Goal: Information Seeking & Learning: Learn about a topic

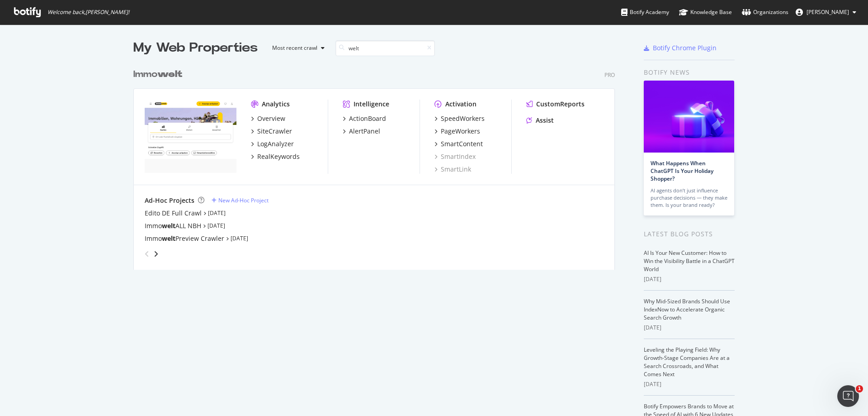
scroll to position [206, 482]
type input "welt"
click at [275, 144] on div "LogAnalyzer" at bounding box center [275, 143] width 37 height 9
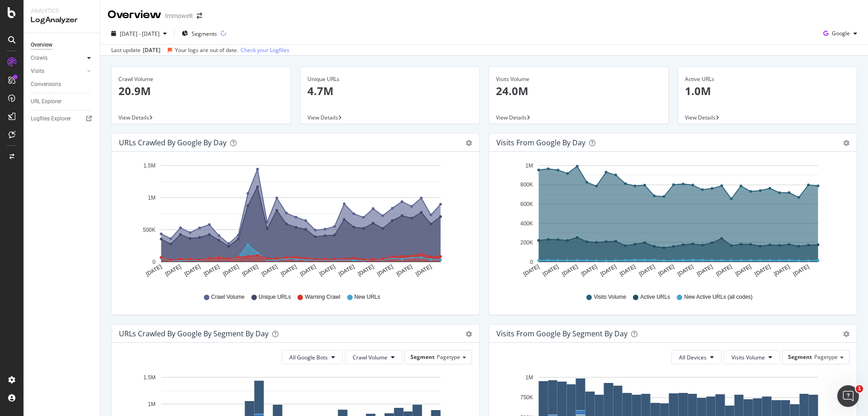
click at [90, 57] on icon at bounding box center [89, 57] width 4 height 5
click at [58, 70] on div "Daily Distribution" at bounding box center [56, 70] width 42 height 9
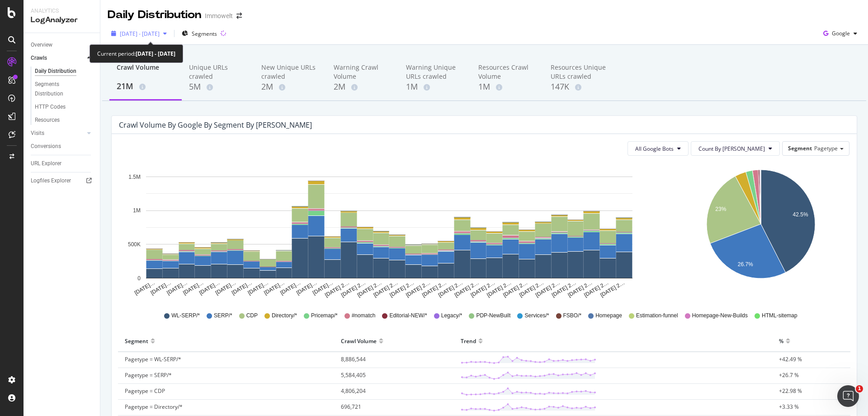
click at [160, 31] on span "[DATE] - [DATE]" at bounding box center [140, 34] width 40 height 8
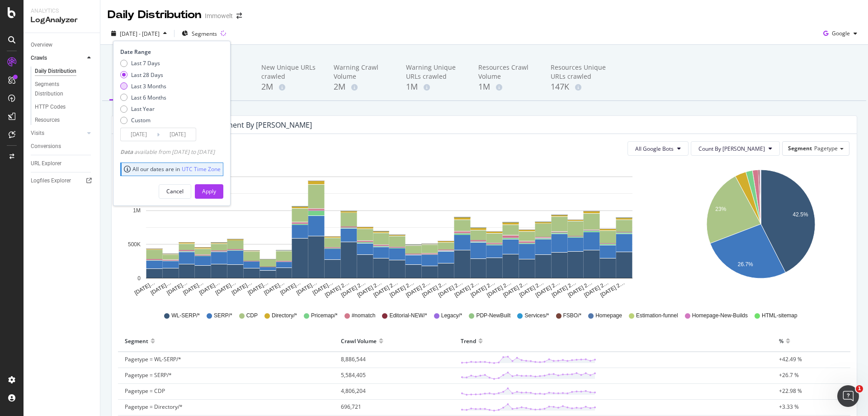
click at [144, 85] on div "Last 3 Months" at bounding box center [148, 86] width 35 height 8
type input "[DATE]"
click at [216, 191] on div "Apply" at bounding box center [209, 191] width 14 height 8
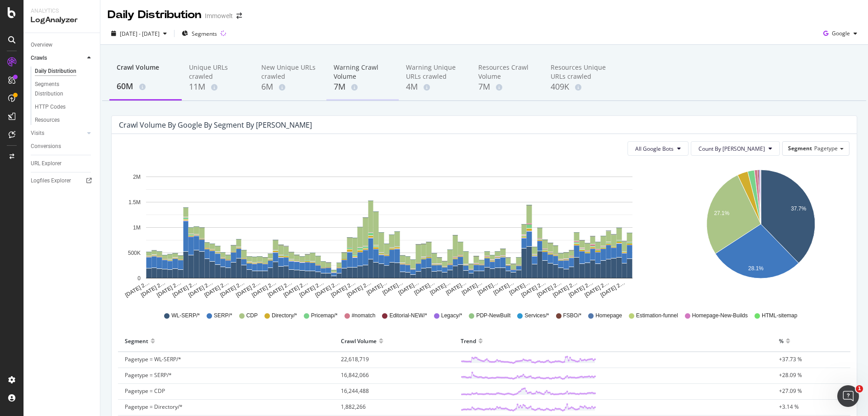
click at [344, 80] on div "Warning Crawl Volume" at bounding box center [363, 72] width 58 height 18
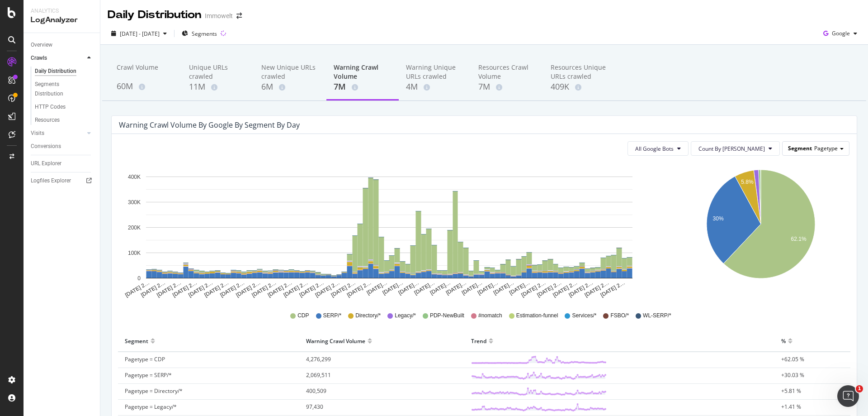
click at [828, 149] on span "Pagetype" at bounding box center [827, 148] width 24 height 8
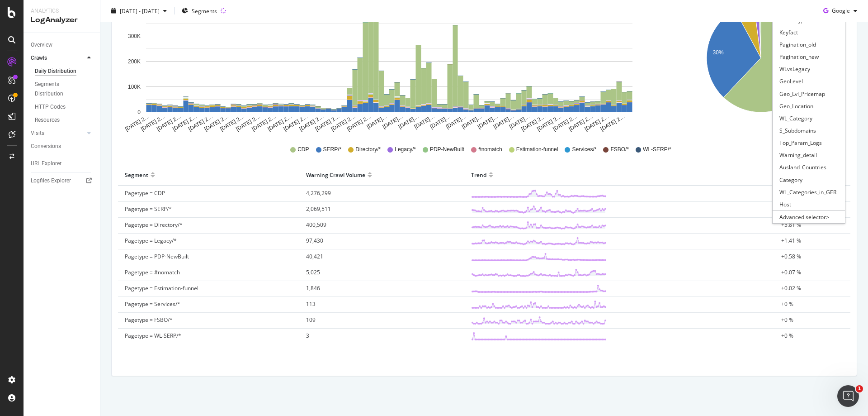
scroll to position [167, 0]
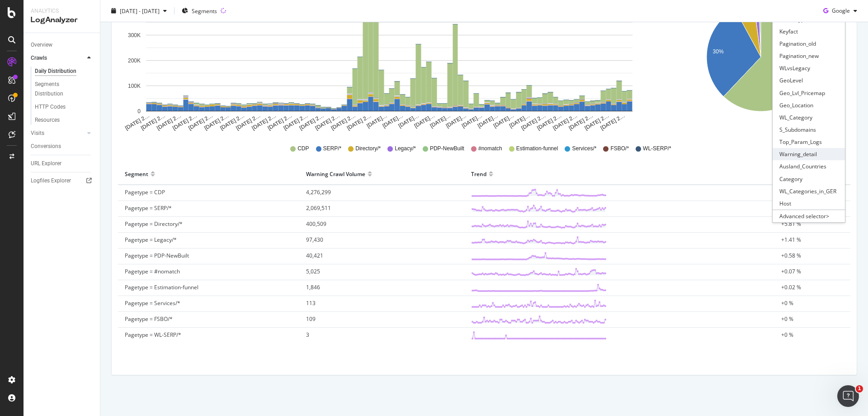
click at [808, 157] on div "Warning_detail" at bounding box center [809, 154] width 72 height 12
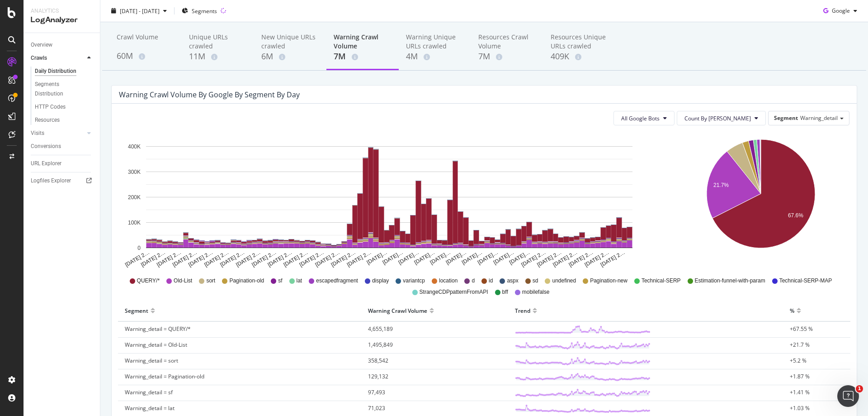
scroll to position [136, 0]
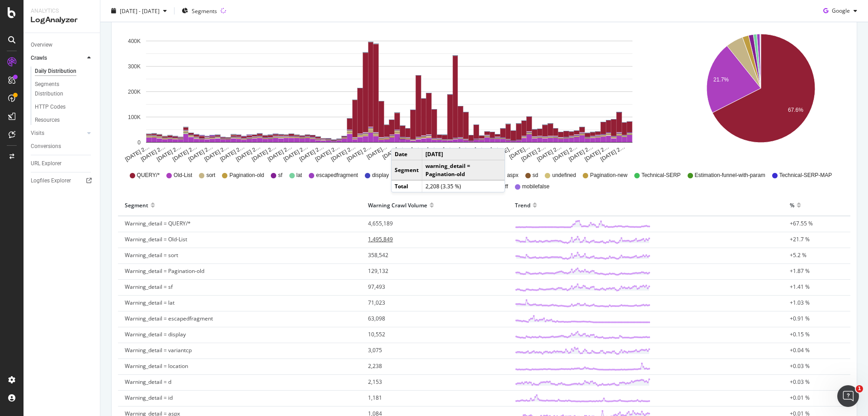
click at [379, 240] on span "1,495,849" at bounding box center [380, 239] width 25 height 8
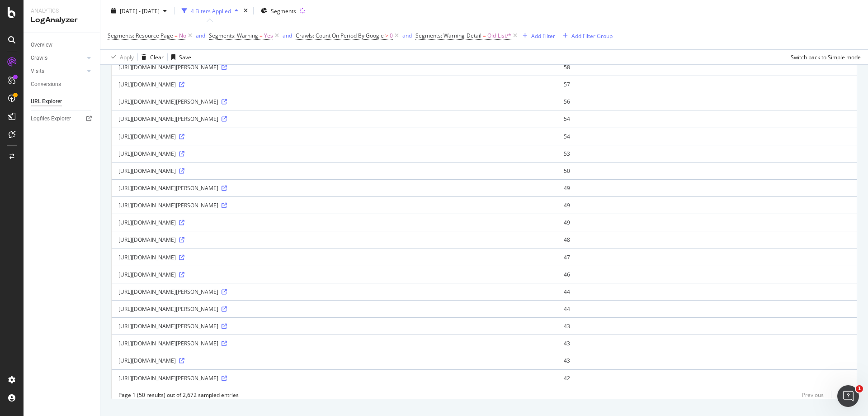
scroll to position [661, 0]
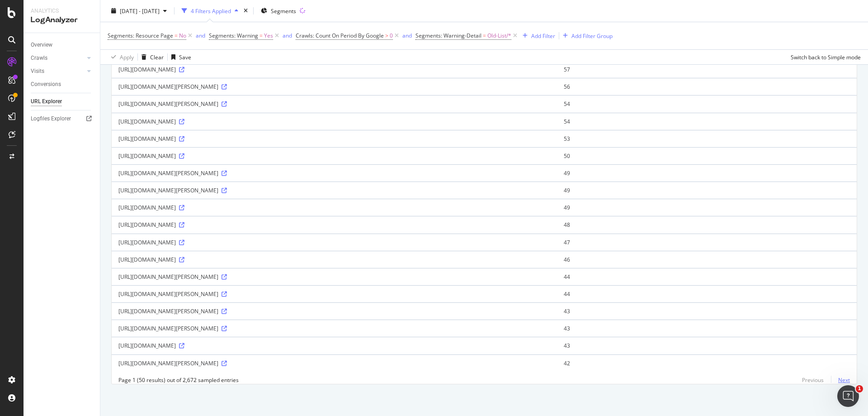
click at [833, 379] on link "Next" at bounding box center [840, 379] width 19 height 13
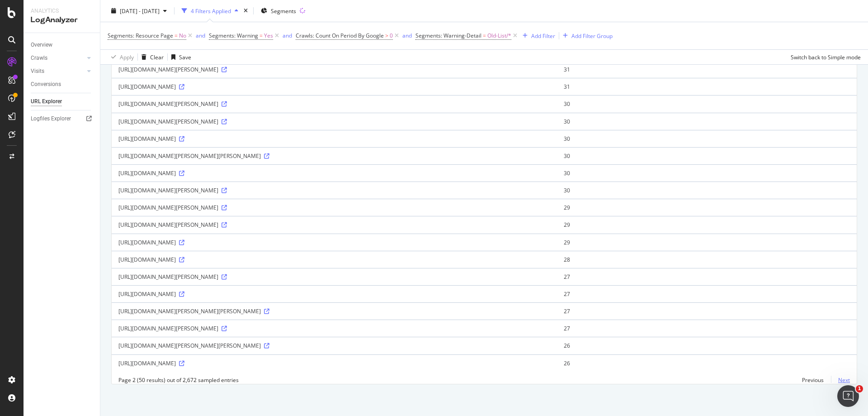
click at [839, 380] on link "Next" at bounding box center [840, 379] width 19 height 13
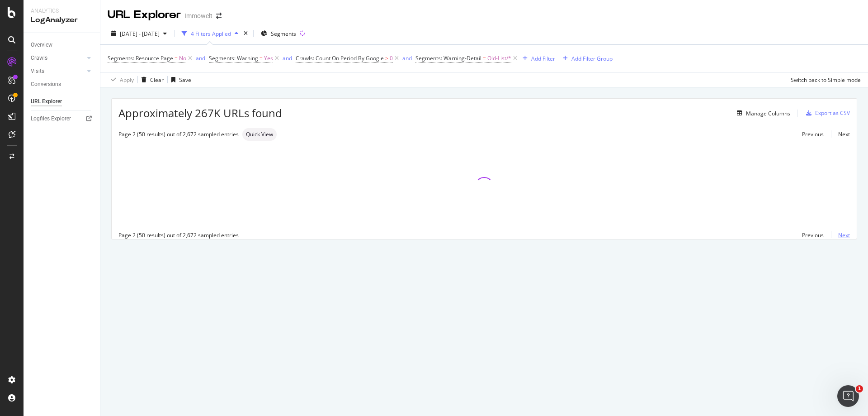
scroll to position [0, 0]
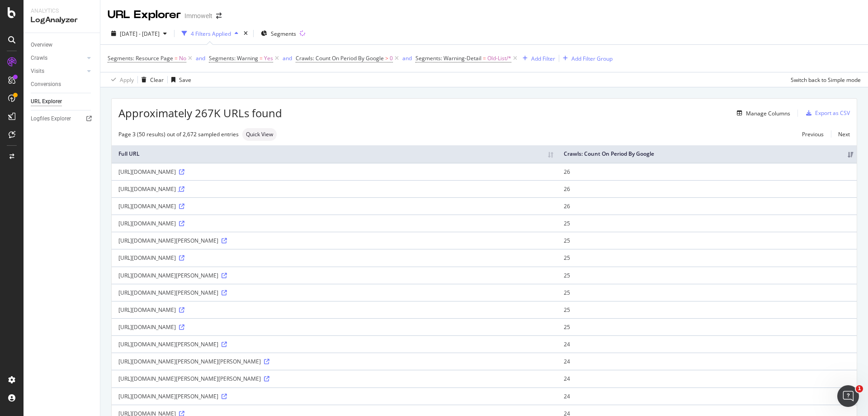
click at [185, 188] on icon at bounding box center [181, 188] width 5 height 5
click at [766, 116] on div "Manage Columns" at bounding box center [768, 113] width 44 height 8
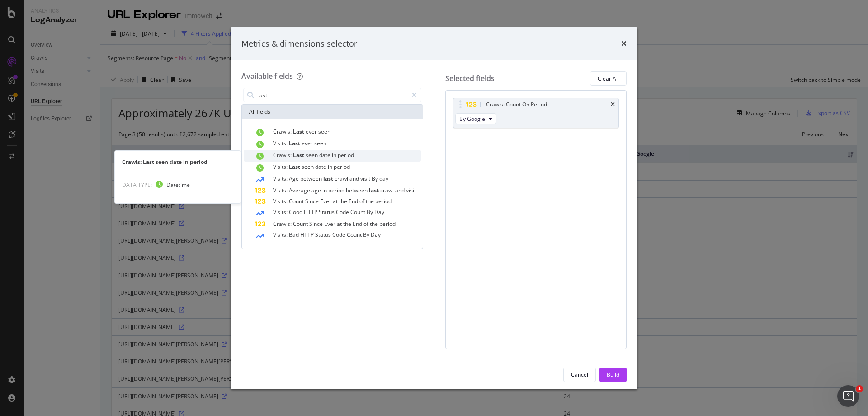
type input "last"
click at [346, 153] on span "period" at bounding box center [346, 155] width 16 height 8
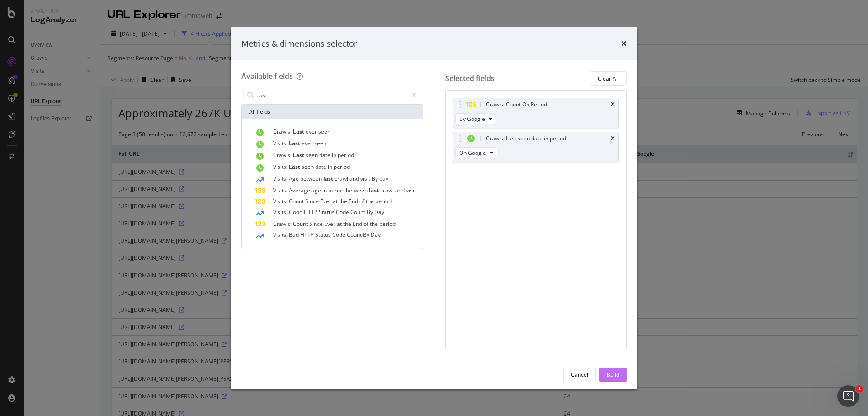
click at [617, 378] on div "Build" at bounding box center [613, 374] width 13 height 8
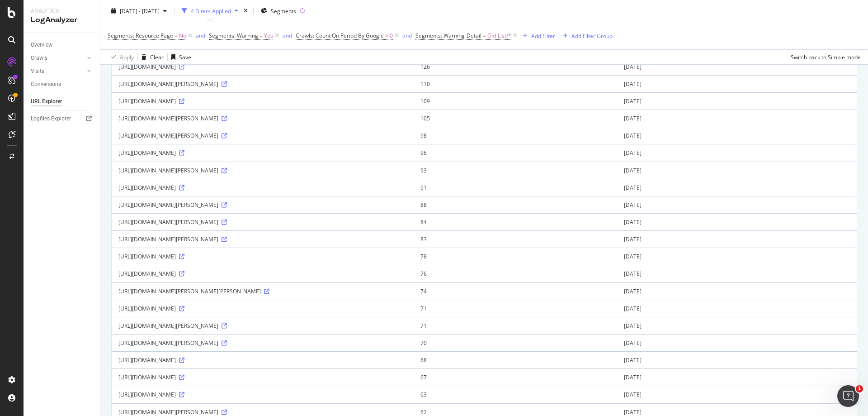
scroll to position [226, 0]
click at [270, 290] on icon at bounding box center [266, 290] width 5 height 5
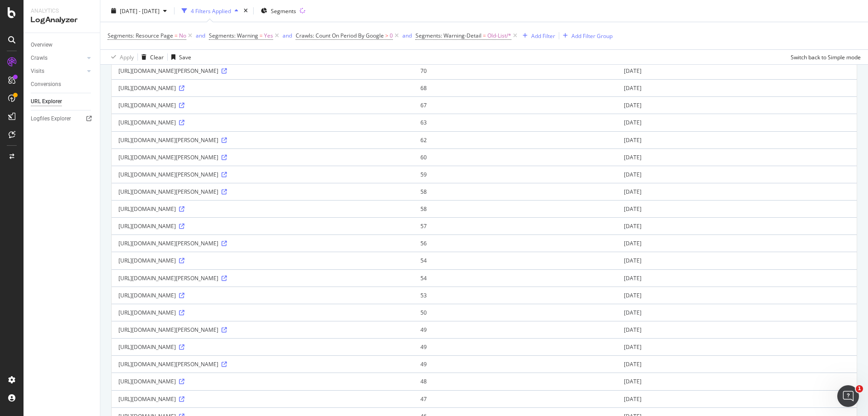
scroll to position [661, 0]
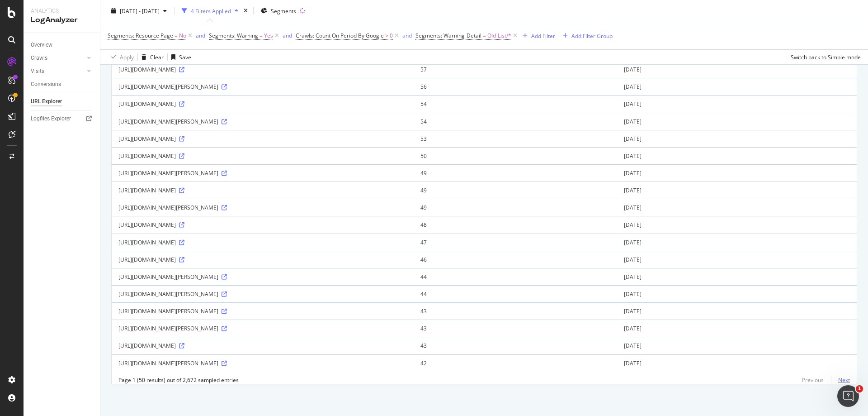
click at [838, 379] on link "Next" at bounding box center [840, 379] width 19 height 13
click at [185, 360] on icon at bounding box center [181, 362] width 5 height 5
click at [839, 380] on link "Next" at bounding box center [840, 379] width 19 height 13
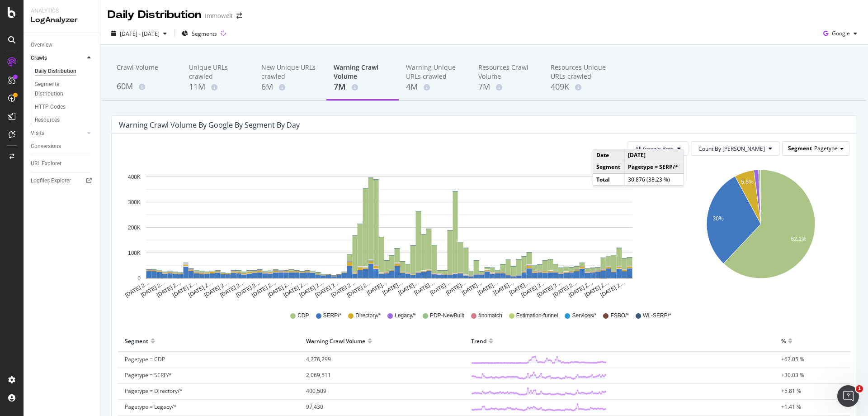
click at [818, 147] on span "Pagetype" at bounding box center [827, 148] width 24 height 8
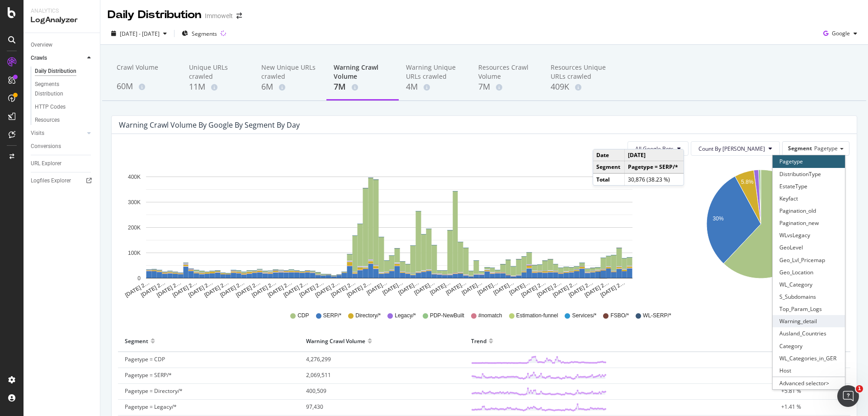
click at [814, 323] on div "Warning_detail" at bounding box center [809, 321] width 72 height 12
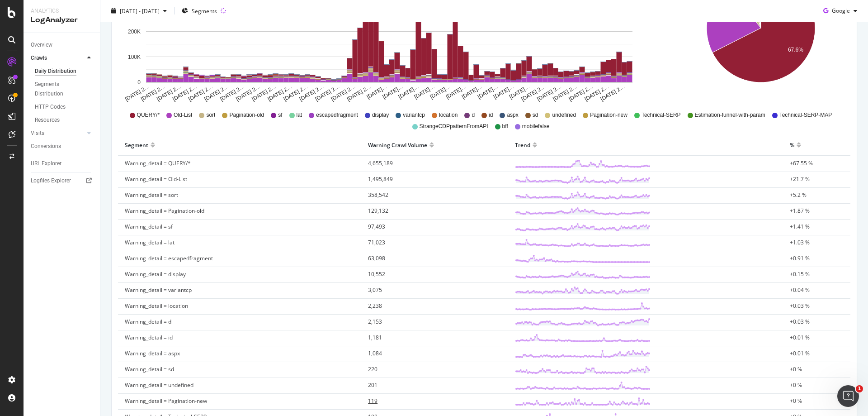
scroll to position [131, 0]
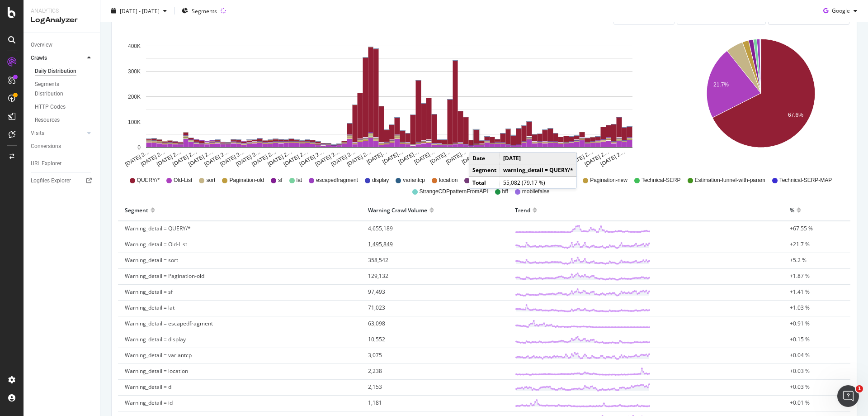
click at [378, 243] on span "1,495,849" at bounding box center [380, 244] width 25 height 8
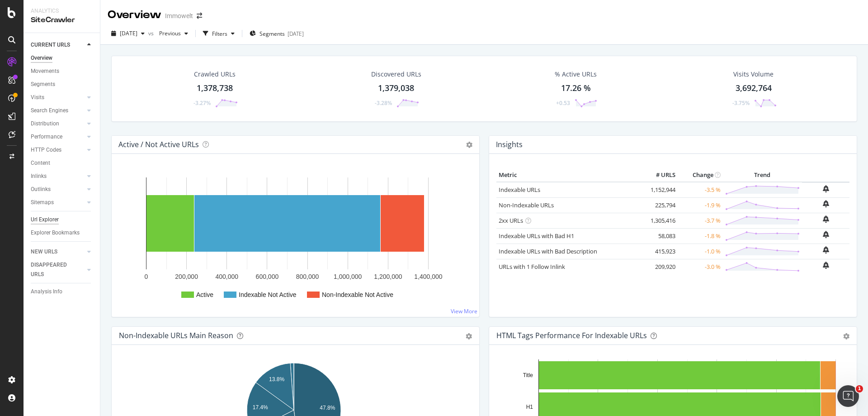
click at [55, 219] on div "Url Explorer" at bounding box center [45, 219] width 28 height 9
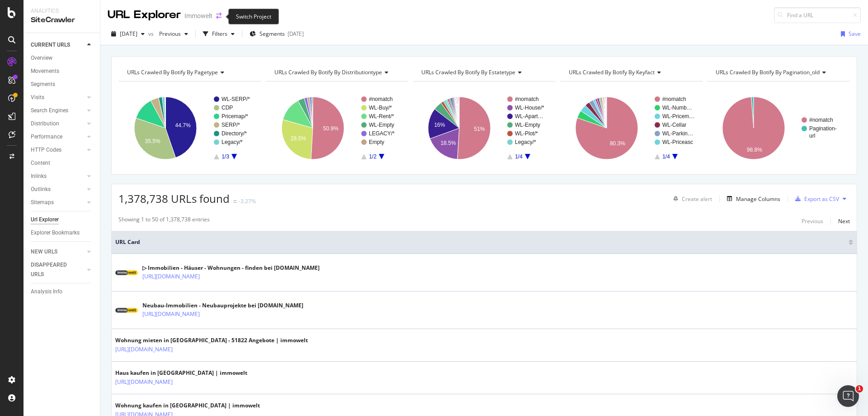
click at [217, 18] on icon "arrow-right-arrow-left" at bounding box center [218, 16] width 5 height 6
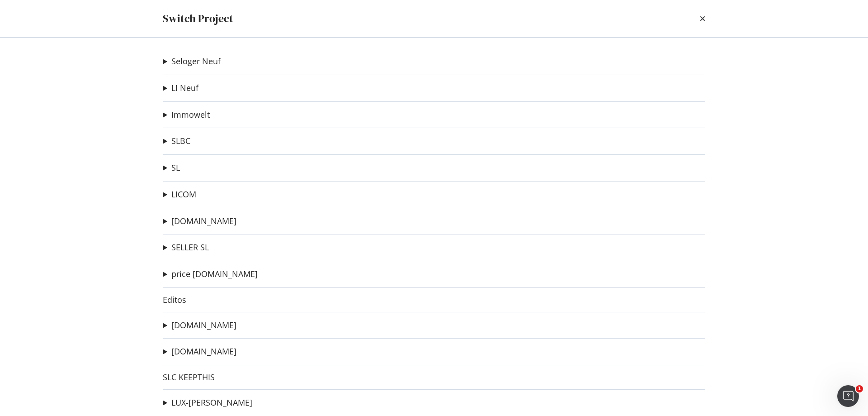
click at [166, 114] on summary "Immowelt" at bounding box center [186, 115] width 47 height 12
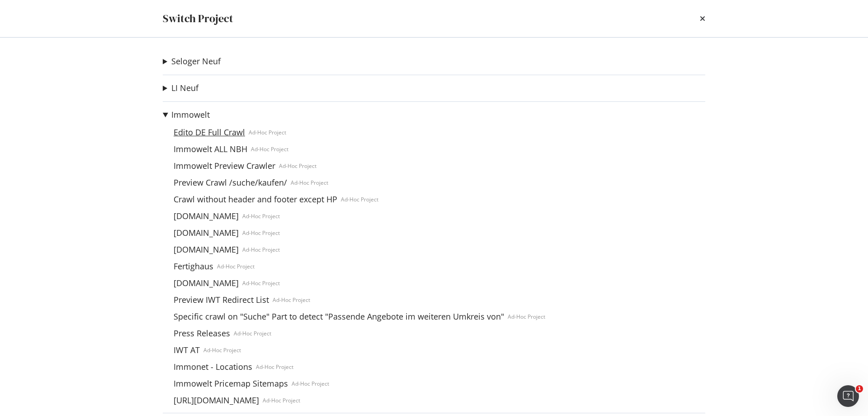
click at [195, 131] on link "Edito DE Full Crawl" at bounding box center [209, 132] width 79 height 9
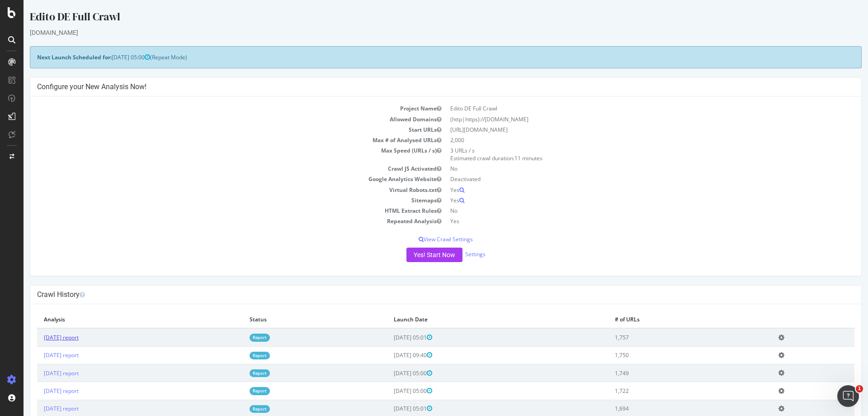
click at [79, 337] on link "2025 Aug. 24th report" at bounding box center [61, 337] width 35 height 8
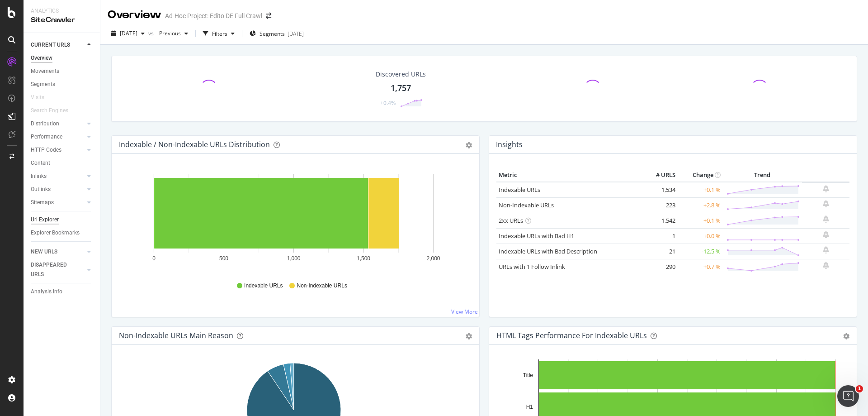
click at [47, 220] on div "Url Explorer" at bounding box center [45, 219] width 28 height 9
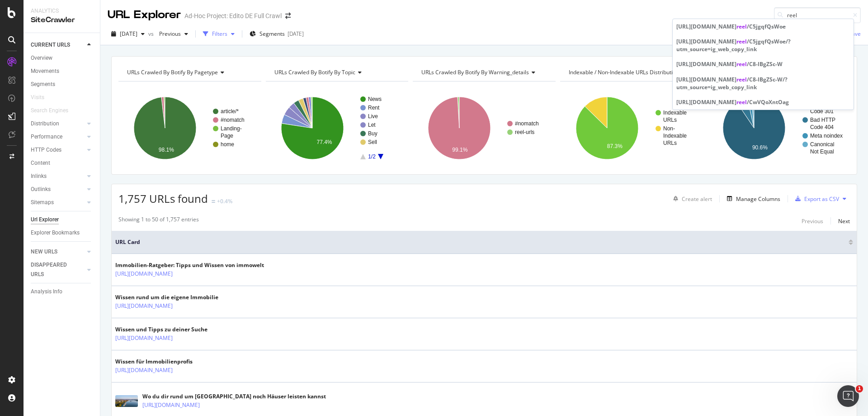
type input "reel"
click at [238, 28] on div "Filters" at bounding box center [218, 34] width 39 height 14
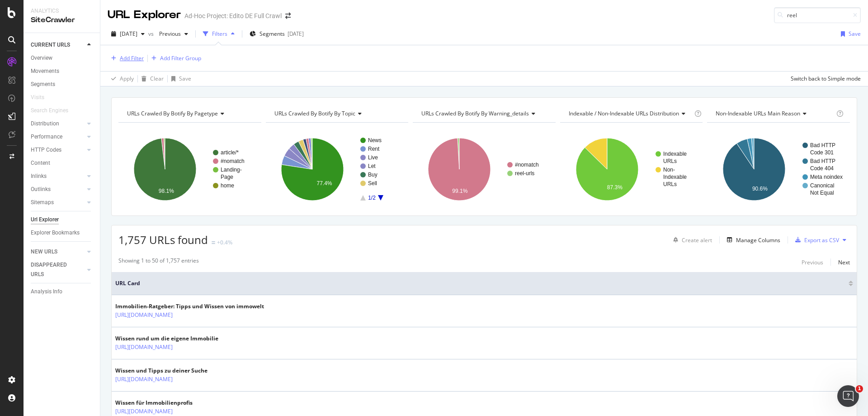
click at [139, 59] on div "Add Filter" at bounding box center [132, 58] width 24 height 8
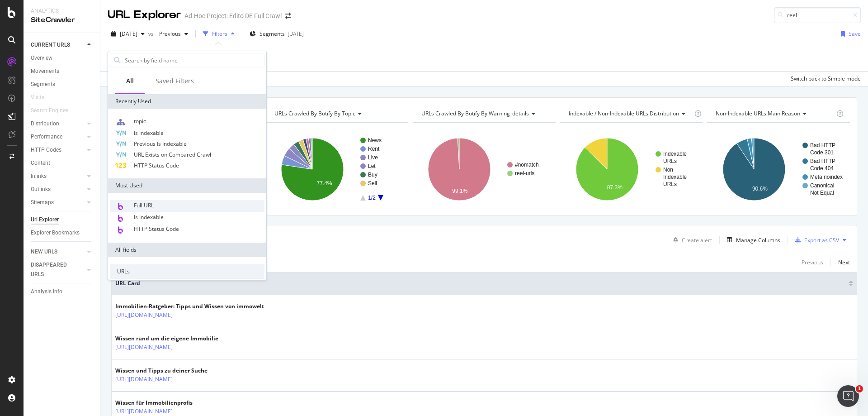
click at [142, 206] on span "Full URL" at bounding box center [144, 205] width 20 height 8
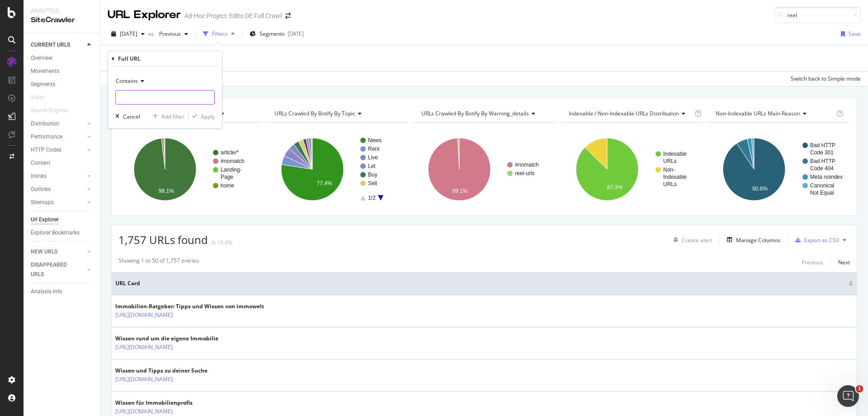
click at [157, 101] on input "text" at bounding box center [165, 97] width 99 height 14
type input "reel"
click at [199, 119] on div "button" at bounding box center [195, 116] width 12 height 5
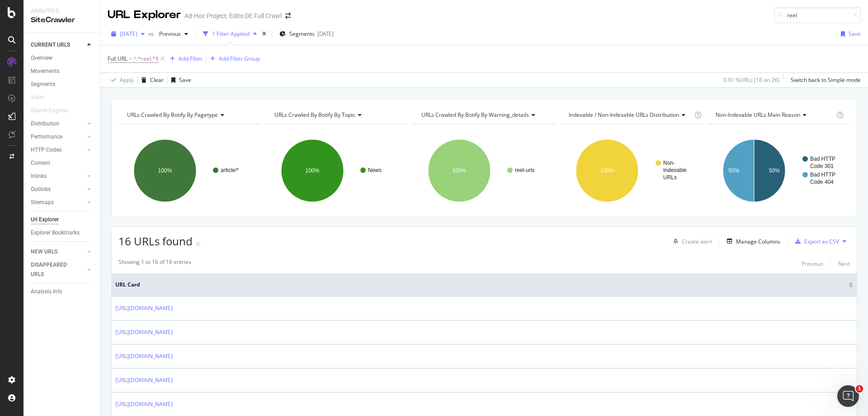
click at [148, 34] on div "button" at bounding box center [143, 33] width 11 height 5
click at [157, 70] on div "2025 Aug. 19th" at bounding box center [146, 69] width 50 height 8
click at [155, 57] on span "^.*reel.*$" at bounding box center [145, 58] width 25 height 13
click at [366, 63] on div "Full URL = ^.*reel.*$ Add Filter Add Filter Group" at bounding box center [485, 58] width 754 height 27
click at [148, 35] on div "button" at bounding box center [143, 33] width 11 height 5
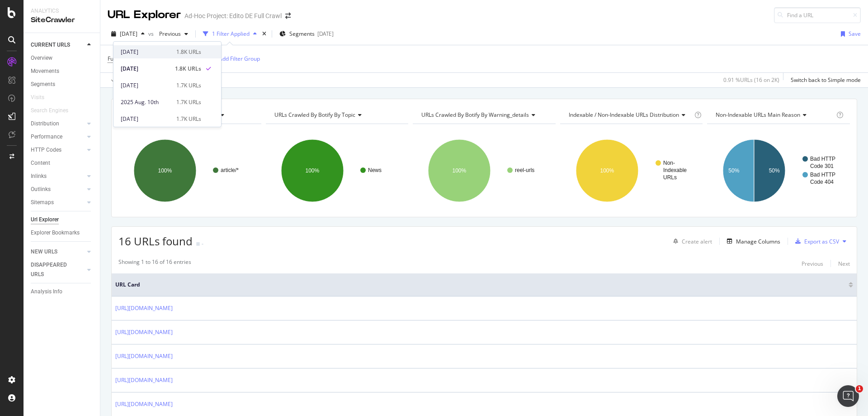
click at [159, 50] on div "2025 Aug. 24th" at bounding box center [146, 52] width 50 height 8
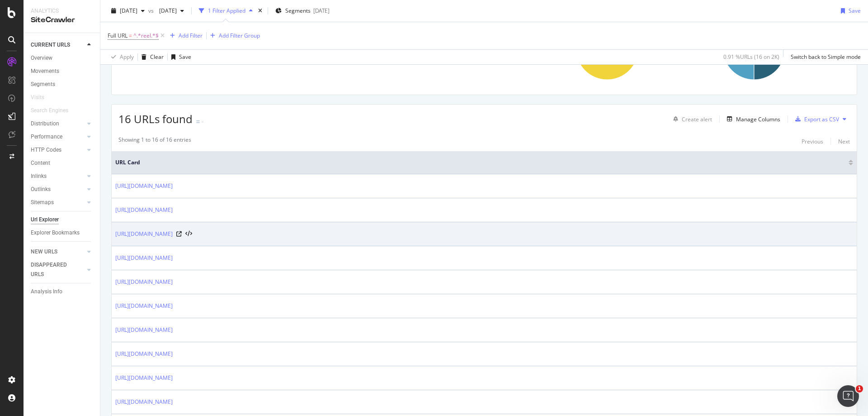
scroll to position [136, 0]
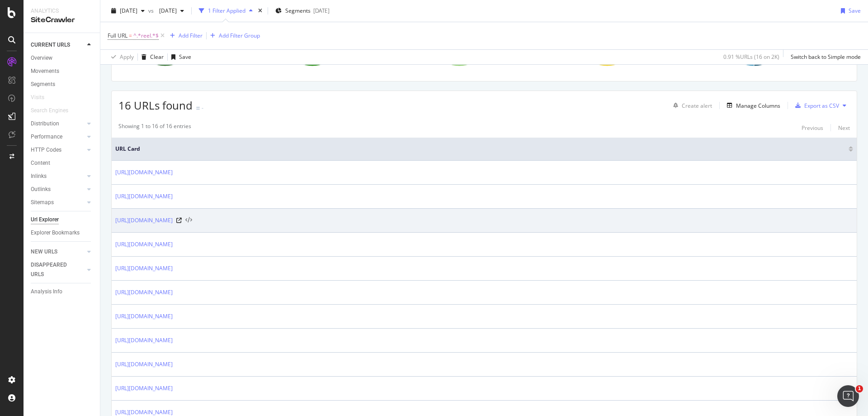
click at [192, 221] on icon at bounding box center [188, 220] width 7 height 6
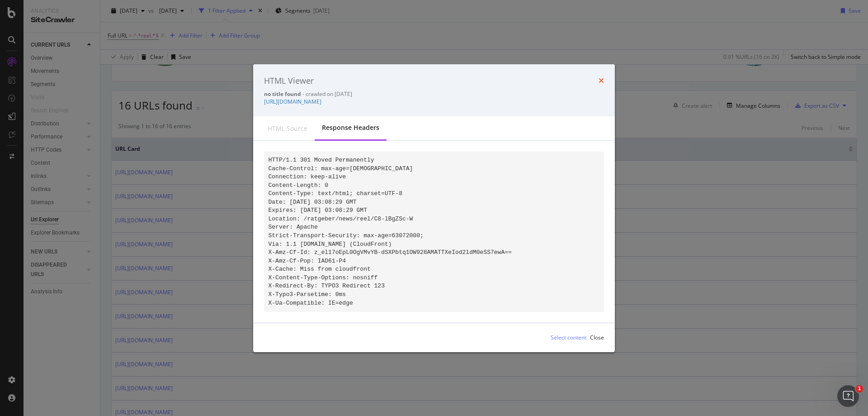
click at [601, 78] on icon "times" at bounding box center [601, 80] width 5 height 7
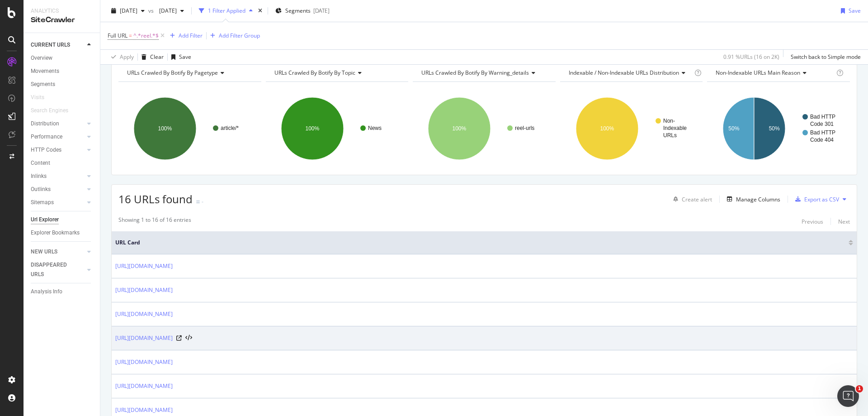
scroll to position [0, 0]
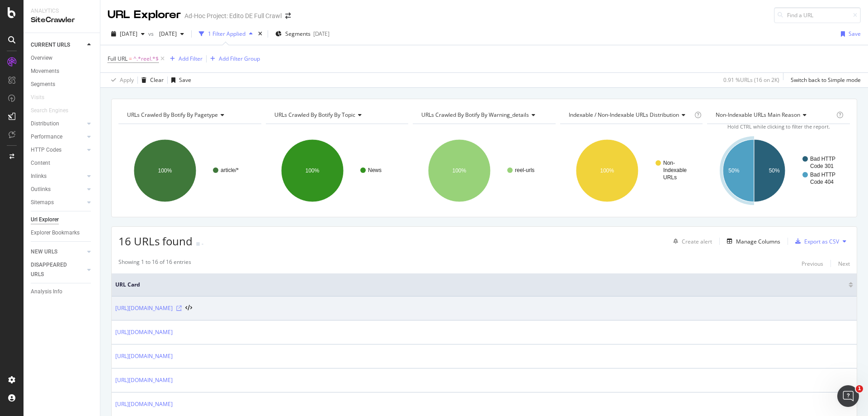
click at [182, 308] on icon at bounding box center [178, 307] width 5 height 5
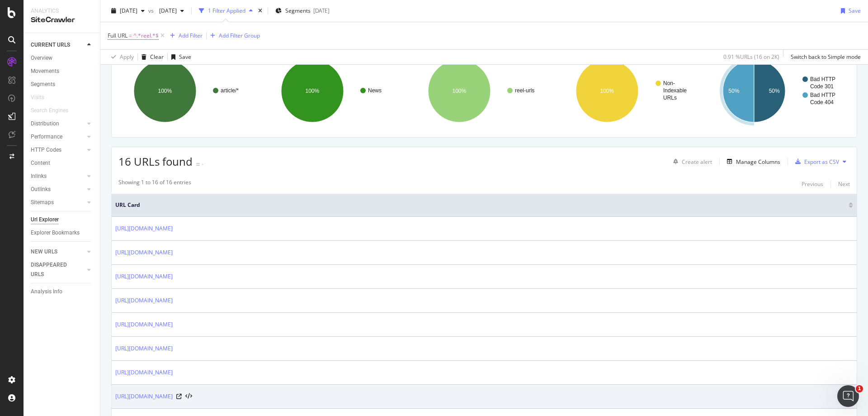
scroll to position [226, 0]
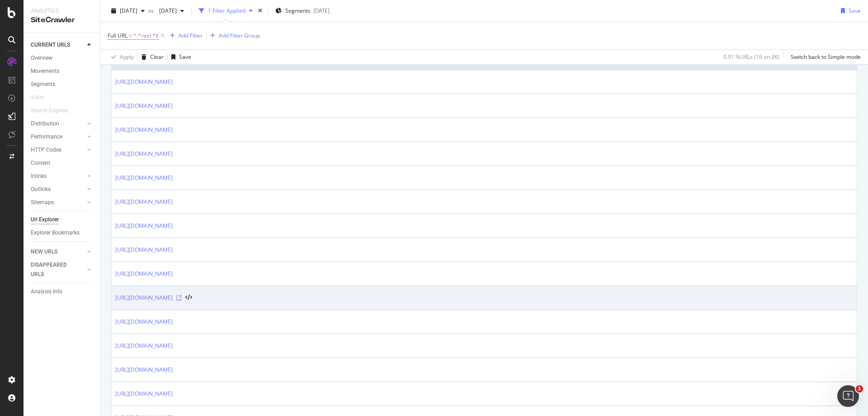
click at [182, 296] on icon at bounding box center [178, 297] width 5 height 5
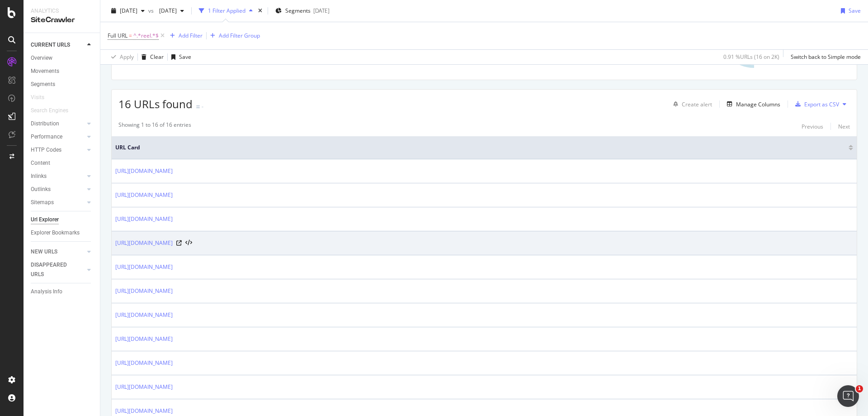
scroll to position [135, 0]
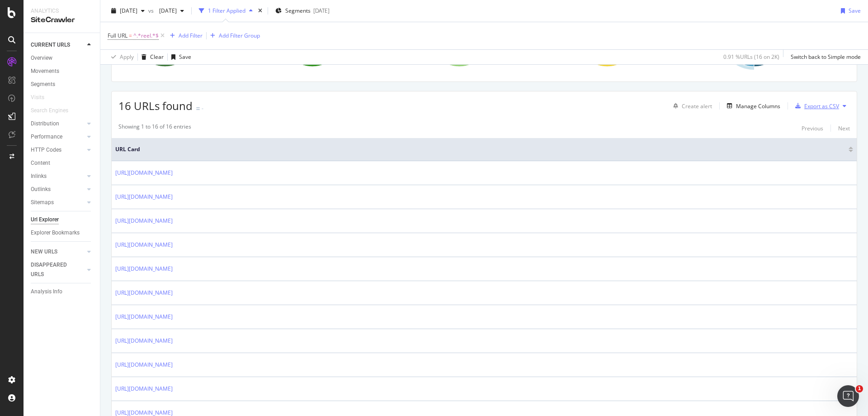
click at [826, 106] on div "Export as CSV" at bounding box center [822, 106] width 35 height 8
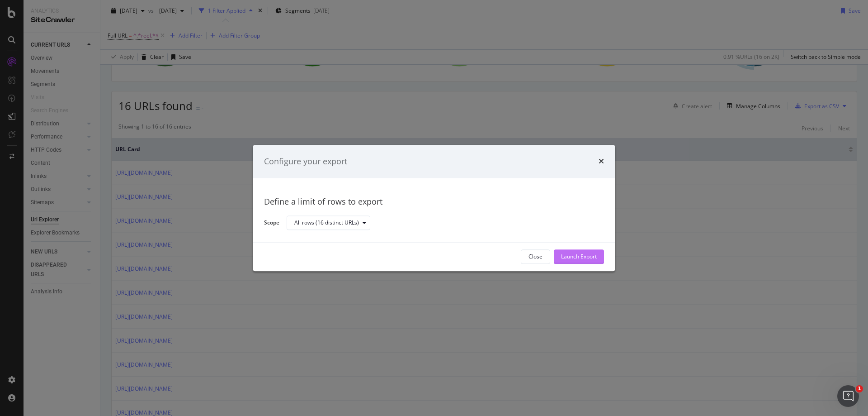
click at [585, 256] on div "Launch Export" at bounding box center [579, 257] width 36 height 8
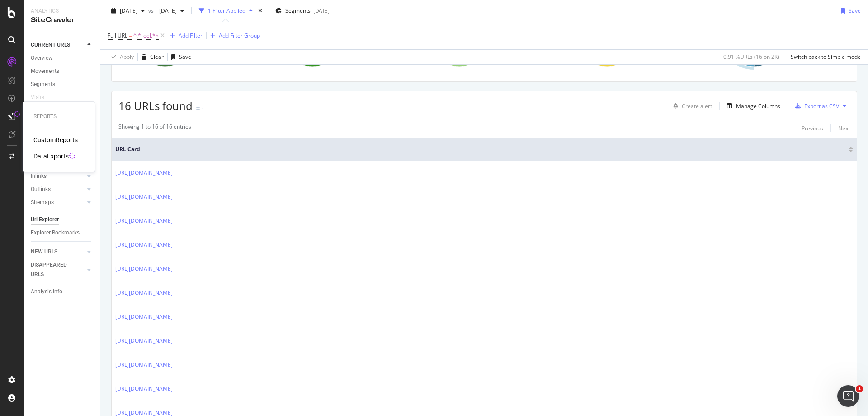
click at [61, 157] on div "DataExports" at bounding box center [50, 156] width 35 height 9
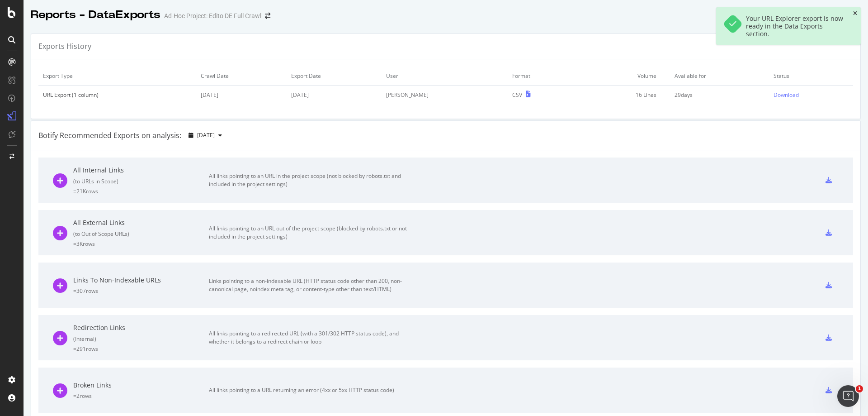
click at [855, 14] on icon "close toast" at bounding box center [856, 13] width 4 height 5
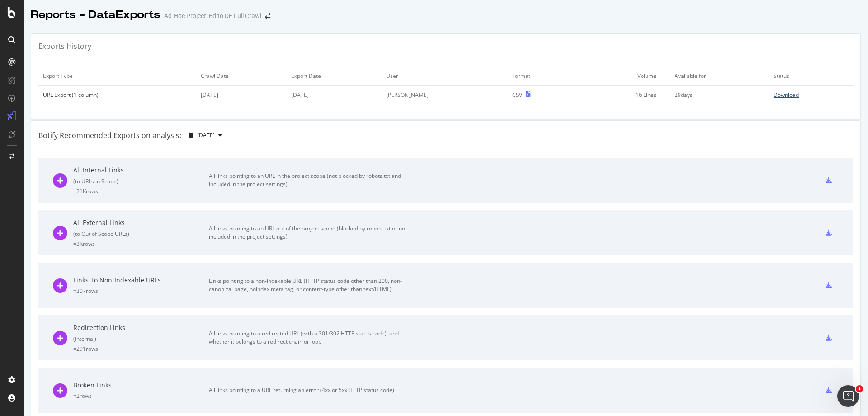
click at [774, 95] on div "Download" at bounding box center [786, 95] width 25 height 8
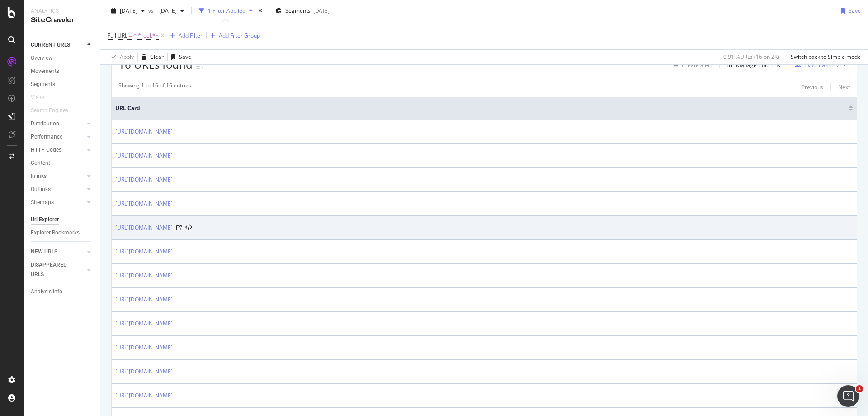
scroll to position [181, 0]
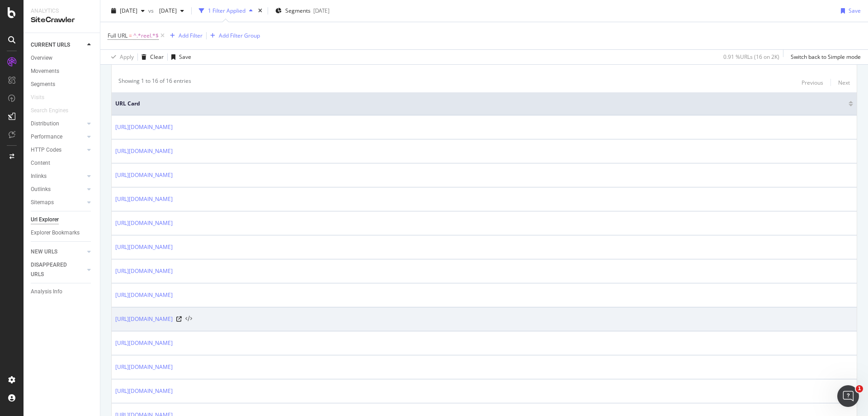
click at [192, 318] on icon at bounding box center [188, 319] width 7 height 6
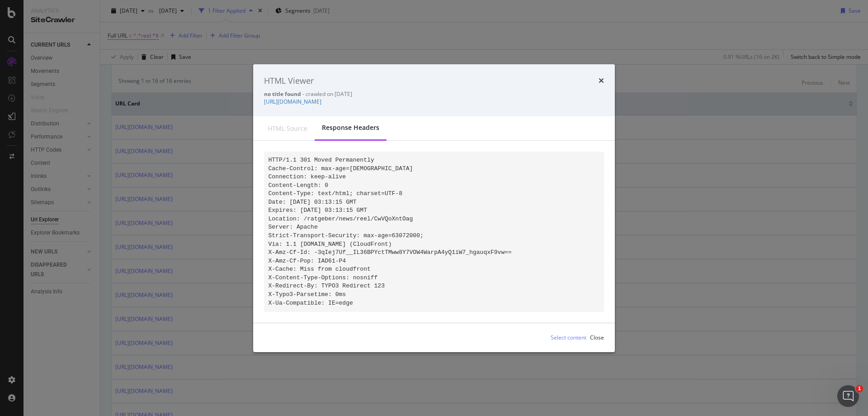
drag, startPoint x: 507, startPoint y: 96, endPoint x: 261, endPoint y: 100, distance: 245.6
click at [261, 100] on div "HTML Viewer no title found - crawled on 2025-08-24 https://www.immowelt.de/ratg…" at bounding box center [434, 90] width 362 height 52
copy link "https://www.immowelt.de/ratgeber/news/reel/CwVQoXntOag/?igsh=ZWdqcTBka3VyMnJv"
click at [604, 76] on div "HTML Viewer no title found - crawled on 2025-08-24 https://www.immowelt.de/ratg…" at bounding box center [434, 90] width 362 height 52
click at [603, 77] on icon "times" at bounding box center [601, 80] width 5 height 7
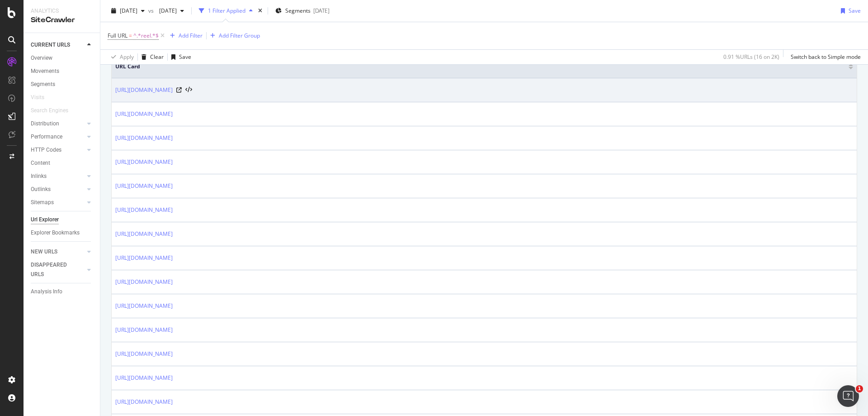
scroll to position [45, 0]
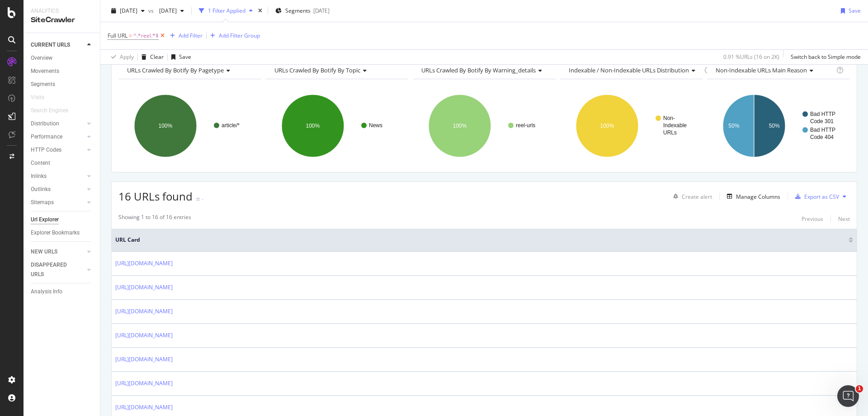
click at [163, 35] on icon at bounding box center [163, 35] width 8 height 9
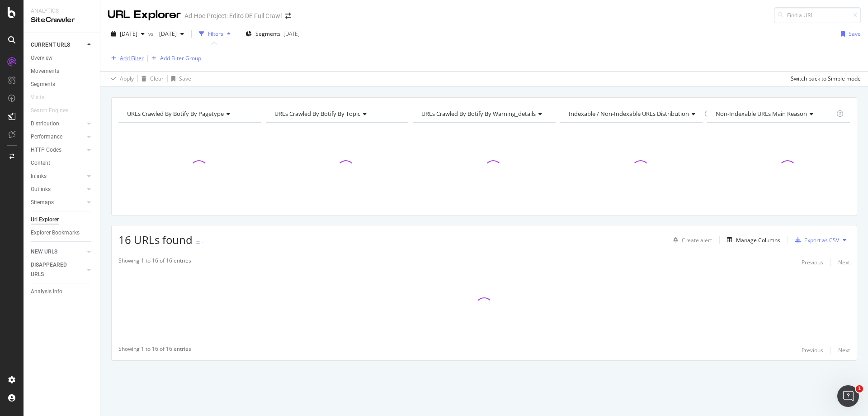
click at [130, 57] on div "Add Filter" at bounding box center [132, 58] width 24 height 8
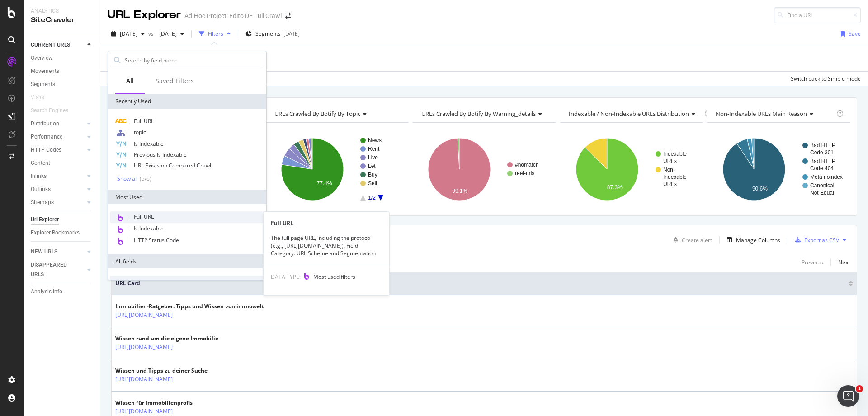
click at [150, 215] on span "Full URL" at bounding box center [144, 217] width 20 height 8
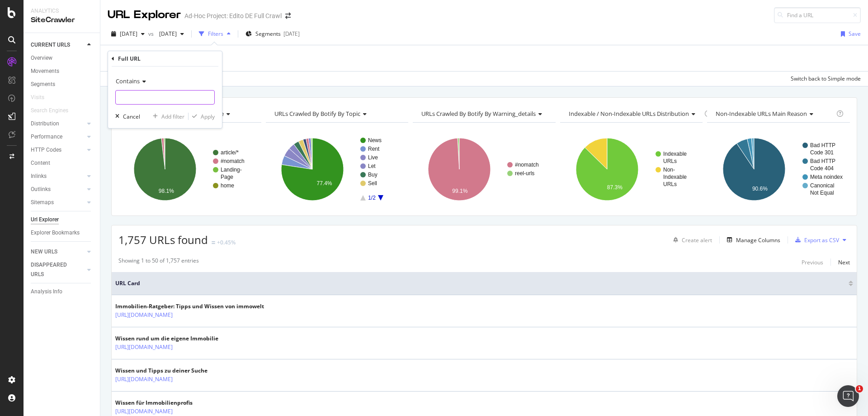
click at [174, 95] on input "text" at bounding box center [165, 97] width 99 height 14
type input "?"
click at [206, 120] on div "Apply" at bounding box center [208, 117] width 14 height 8
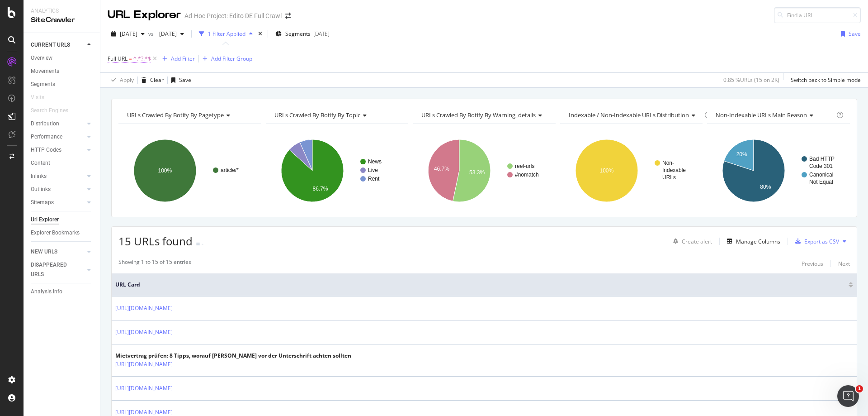
click at [134, 61] on span "^.*?.*$" at bounding box center [142, 58] width 18 height 13
click at [133, 98] on input "?" at bounding box center [158, 96] width 85 height 14
type input "pinterest"
click at [205, 118] on div "Apply" at bounding box center [208, 116] width 14 height 8
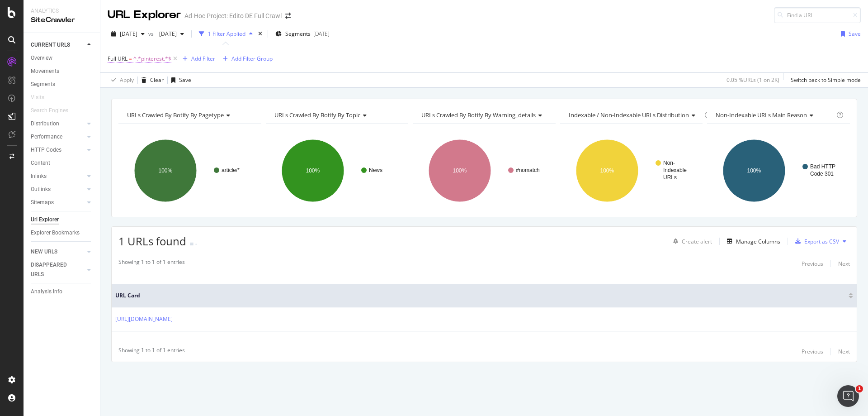
click at [149, 56] on span "^.*pinterest.*$" at bounding box center [152, 58] width 38 height 13
click at [172, 93] on input "pinterest" at bounding box center [158, 96] width 85 height 14
type input "?"
click at [207, 114] on div "Apply" at bounding box center [208, 116] width 14 height 8
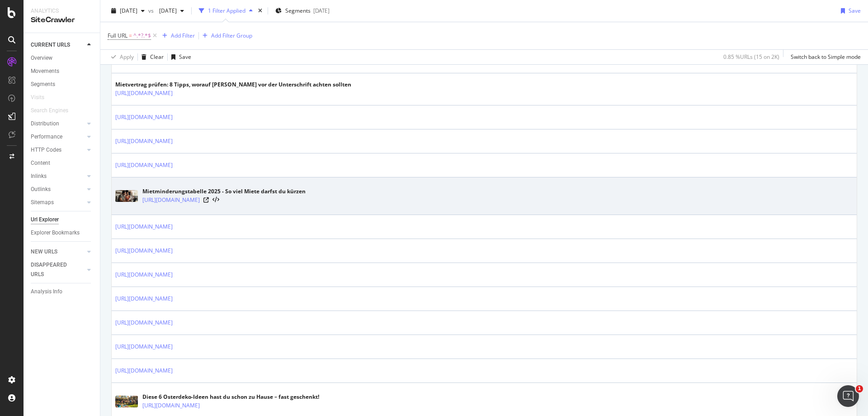
scroll to position [271, 0]
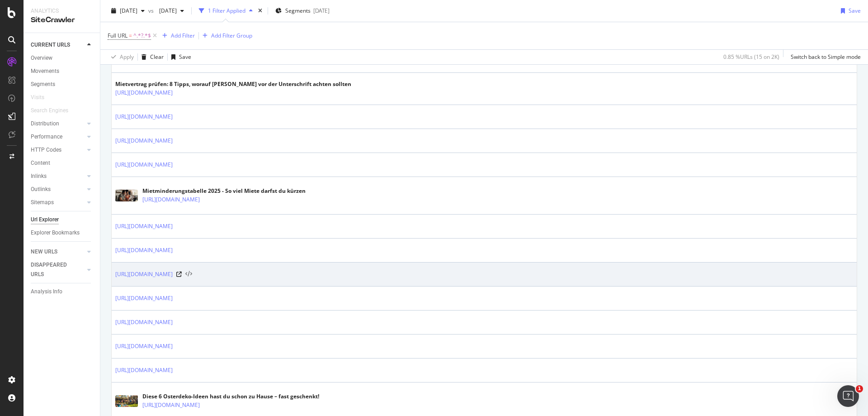
click at [192, 273] on icon at bounding box center [188, 274] width 7 height 6
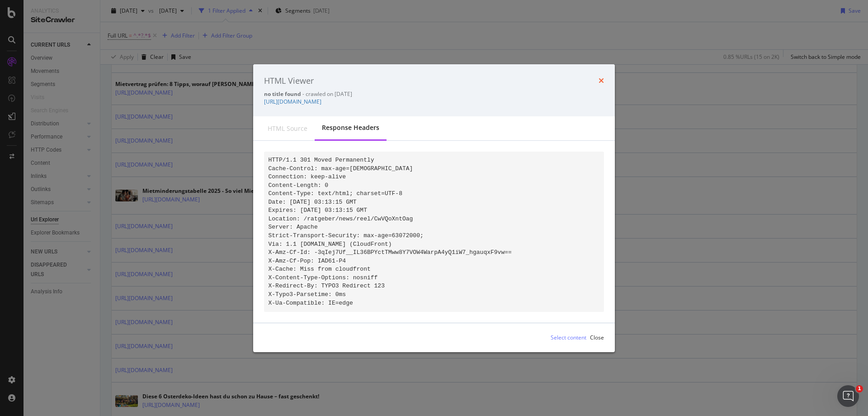
click at [599, 77] on icon "times" at bounding box center [601, 80] width 5 height 7
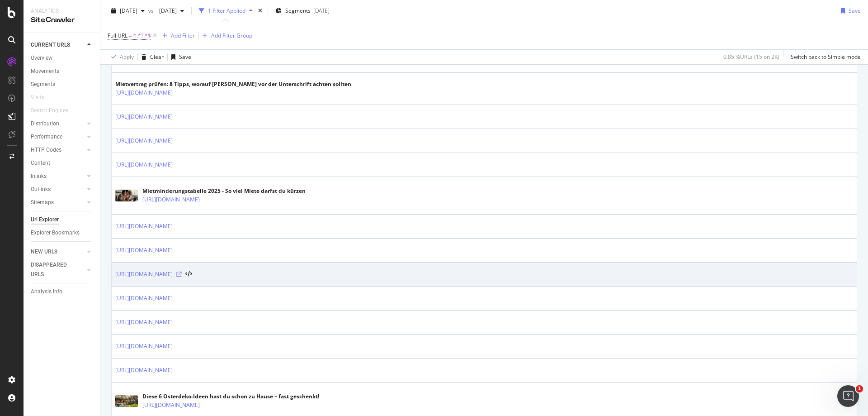
click at [182, 272] on icon at bounding box center [178, 273] width 5 height 5
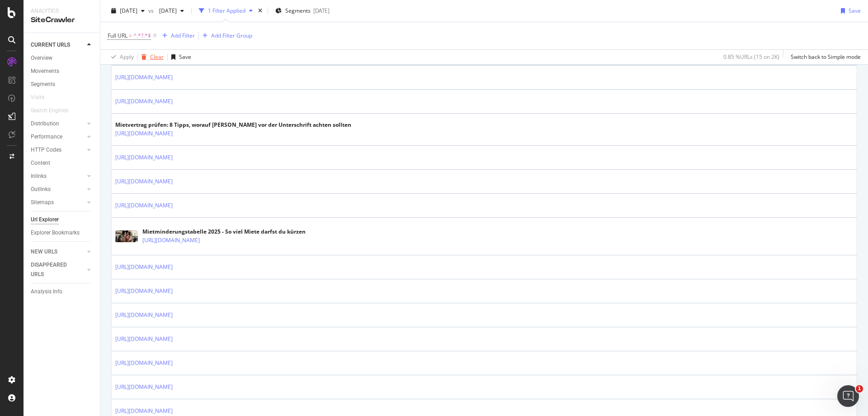
scroll to position [181, 0]
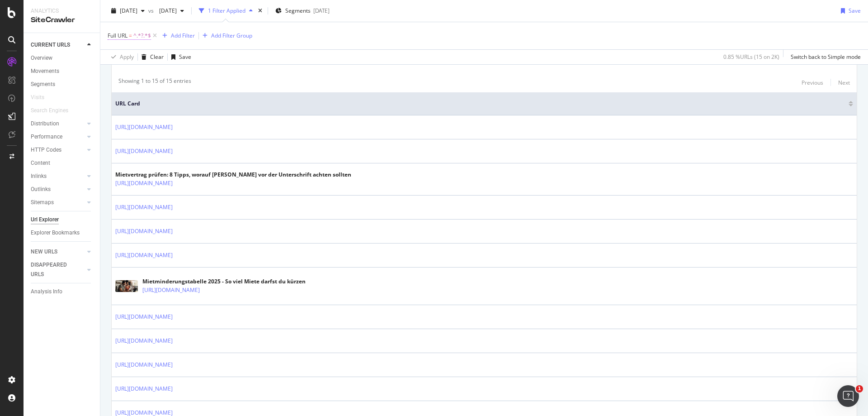
click at [143, 35] on span "^.*?.*$" at bounding box center [142, 35] width 18 height 13
click at [144, 73] on input "?" at bounding box center [158, 73] width 85 height 14
type input "tiktok"
click at [209, 94] on div "Apply" at bounding box center [208, 93] width 14 height 8
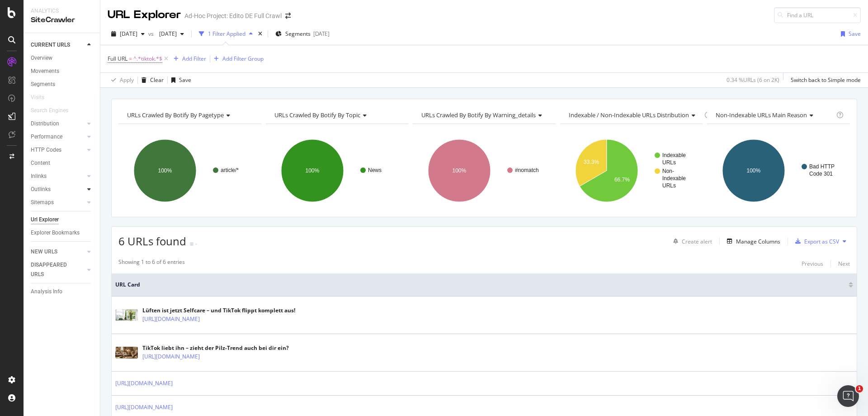
click at [89, 189] on icon at bounding box center [89, 188] width 4 height 5
click at [47, 193] on div "Outlinks" at bounding box center [41, 189] width 20 height 9
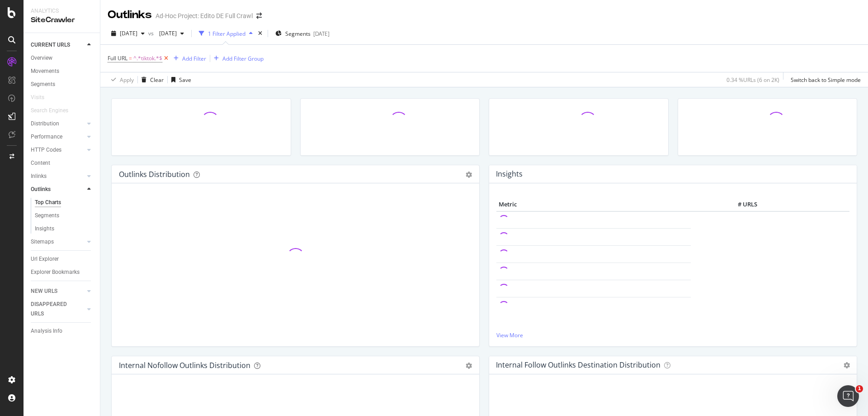
click at [167, 58] on icon at bounding box center [166, 58] width 8 height 9
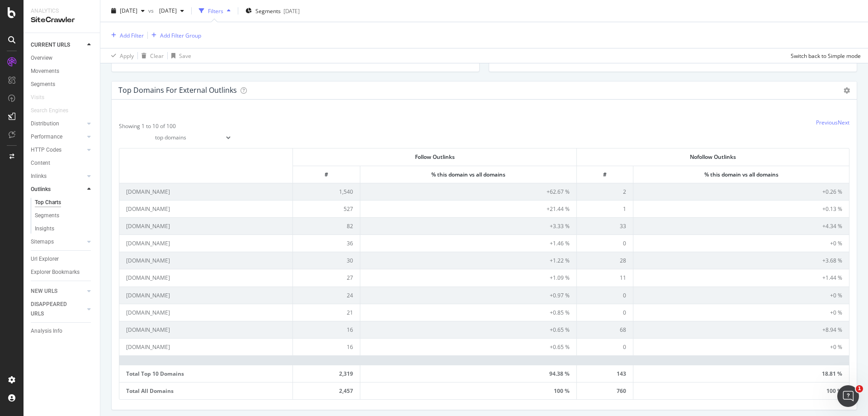
scroll to position [317, 0]
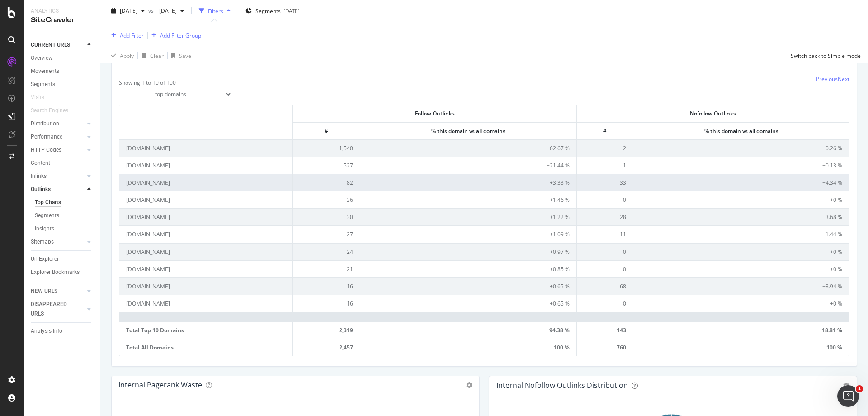
click at [157, 181] on td "instagram.com" at bounding box center [206, 182] width 174 height 17
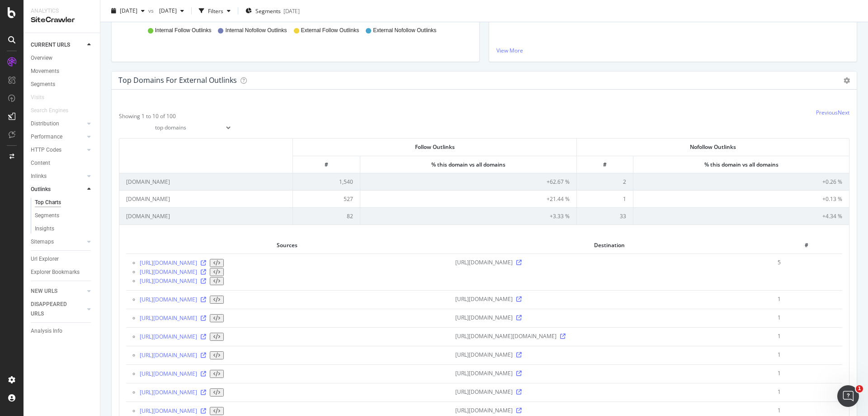
scroll to position [185, 0]
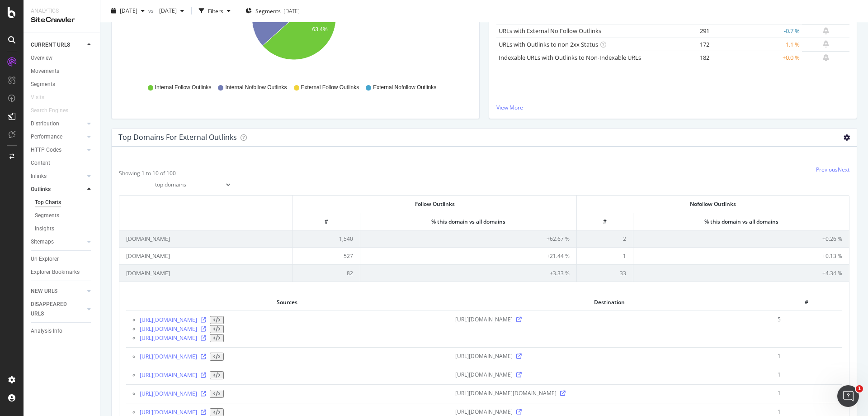
click at [844, 138] on icon at bounding box center [847, 137] width 6 height 6
click at [825, 185] on span "Export as CSV" at bounding box center [821, 187] width 72 height 12
click at [860, 135] on div "Total Number of Internal Follow Outlinks 13,864 +0.3 % View Details Average Int…" at bounding box center [484, 68] width 768 height 416
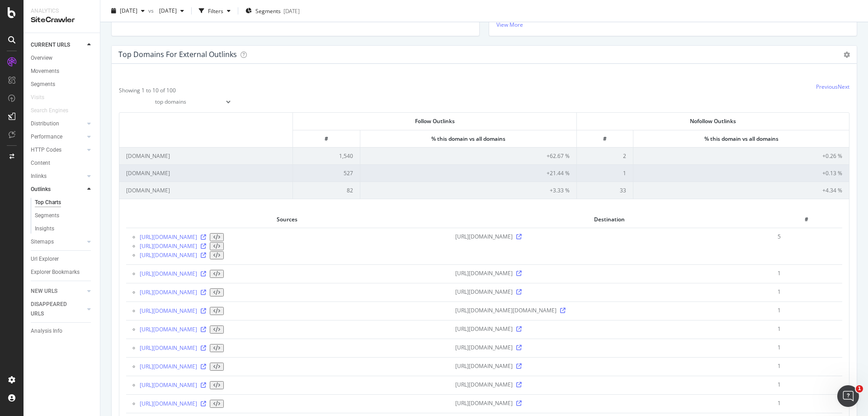
scroll to position [271, 0]
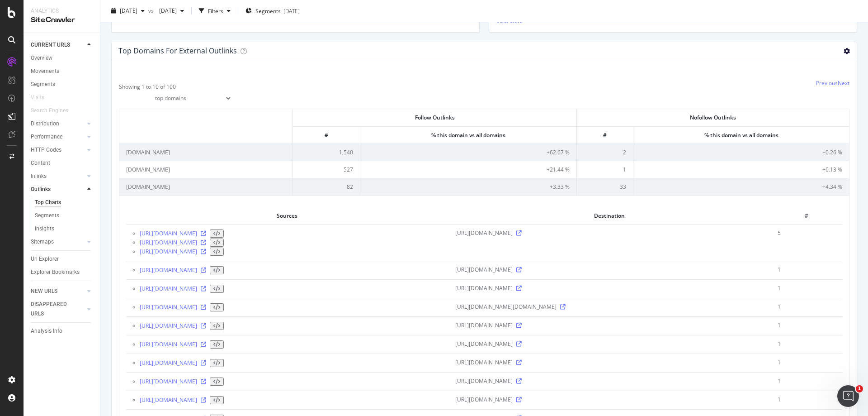
click at [844, 52] on icon at bounding box center [847, 51] width 6 height 6
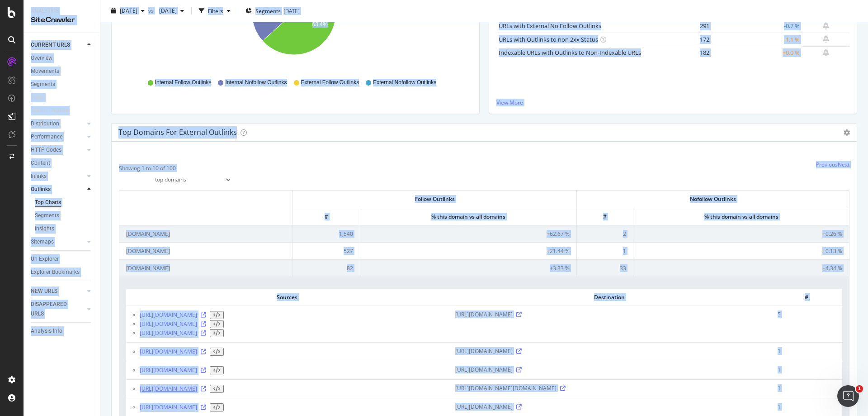
scroll to position [261, 0]
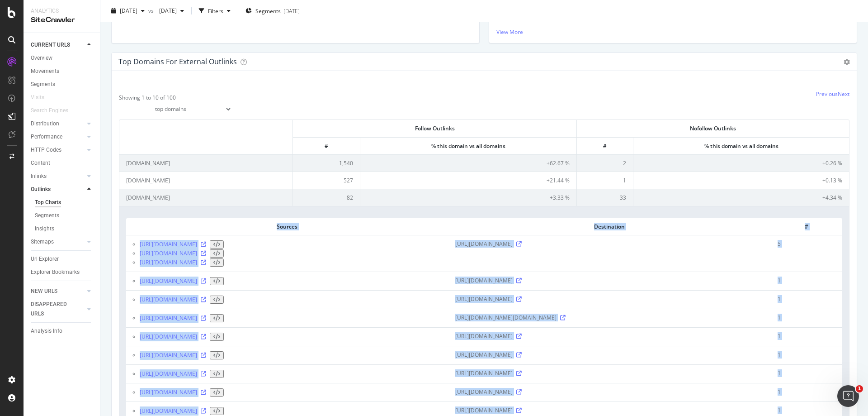
drag, startPoint x: 642, startPoint y: 167, endPoint x: 260, endPoint y: 226, distance: 386.3
copy table "Sources Destination # https://www.immowelt.de/ratgeber/news/guenstiger-als-ein-…"
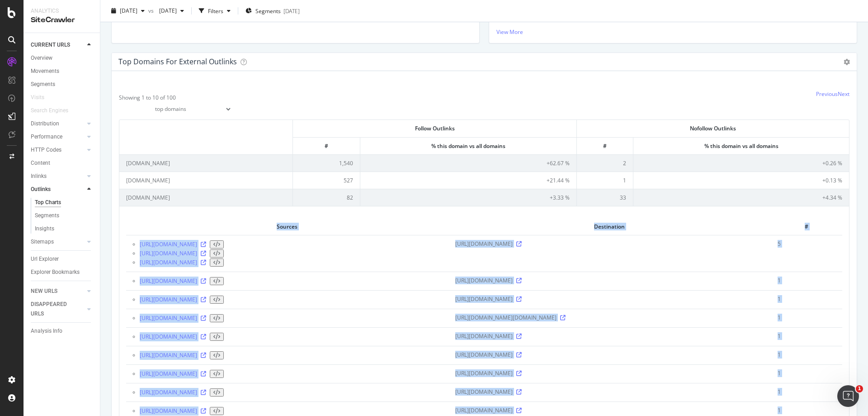
copy table "Sources Destination # https://www.immowelt.de/ratgeber/news/guenstiger-als-ein-…"
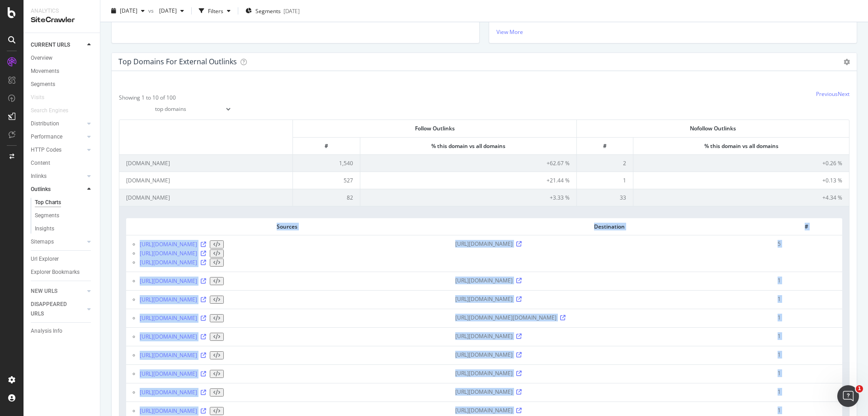
click at [749, 228] on th "Destination" at bounding box center [610, 226] width 323 height 17
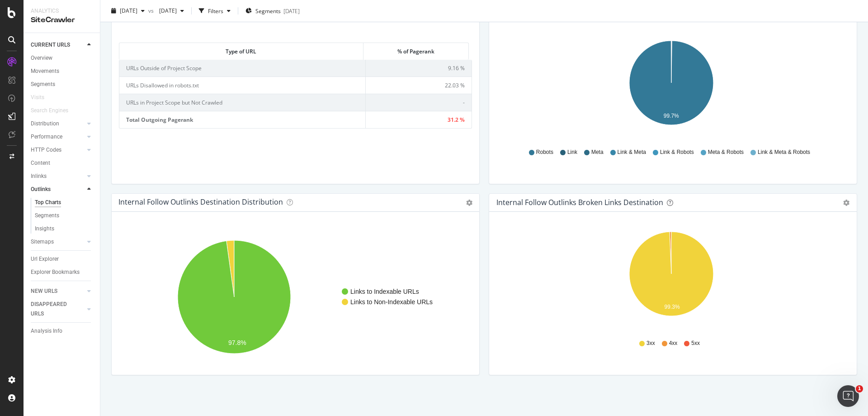
scroll to position [2296, 0]
drag, startPoint x: 221, startPoint y: 133, endPoint x: 620, endPoint y: 296, distance: 431.1
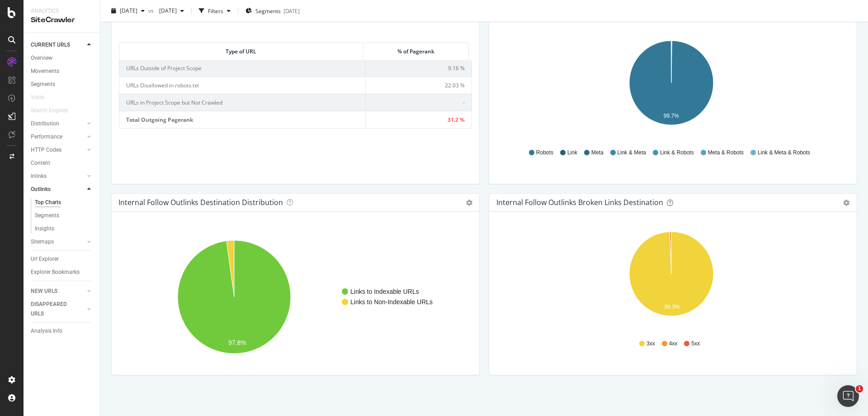
copy table "Sources Destination # https://www.immowelt.de/ratgeber/news/nur-6-euro-bei-acti…"
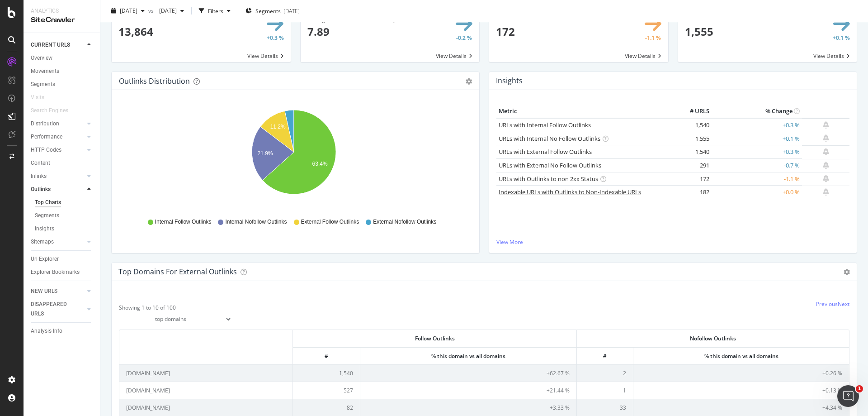
scroll to position [0, 0]
